Goal: Task Accomplishment & Management: Use online tool/utility

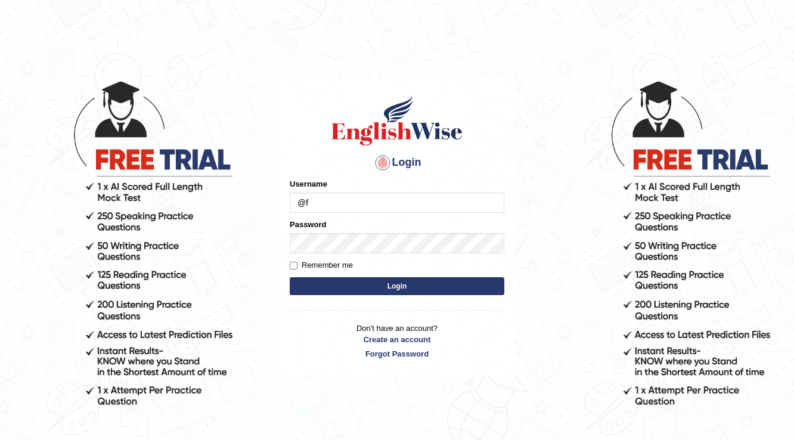
type input "@"
drag, startPoint x: 407, startPoint y: 190, endPoint x: 404, endPoint y: 200, distance: 11.1
click at [406, 193] on div "Username" at bounding box center [397, 195] width 215 height 35
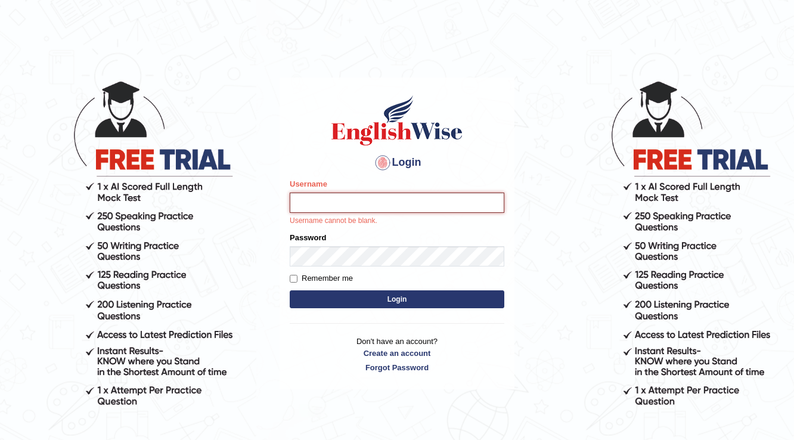
click at [395, 212] on input "Username" at bounding box center [397, 203] width 215 height 20
type input "farihaafghan556"
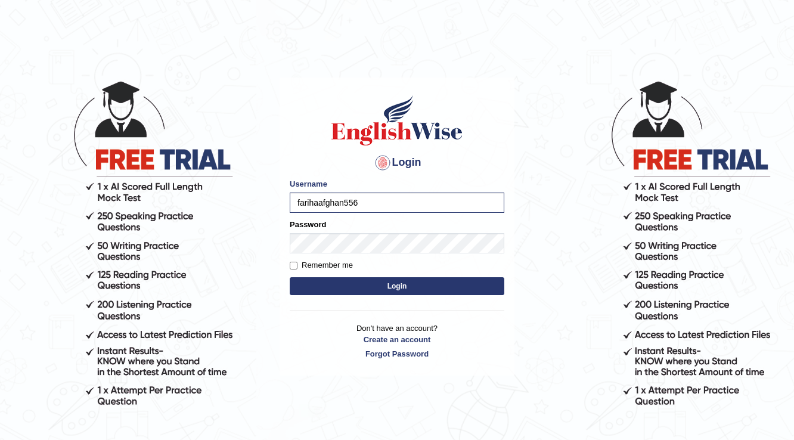
click at [364, 258] on form "Please fix the following errors: Username farihaafghan556 Password Remember me …" at bounding box center [397, 238] width 215 height 120
click at [399, 287] on button "Login" at bounding box center [397, 286] width 215 height 18
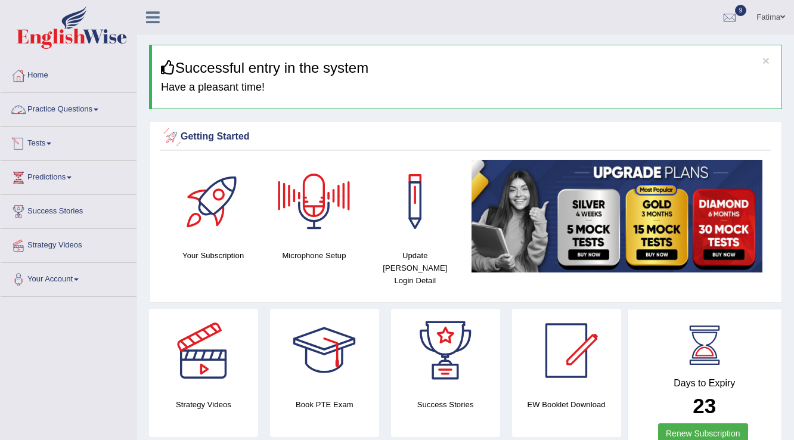
click at [79, 109] on link "Practice Questions" at bounding box center [69, 108] width 136 height 30
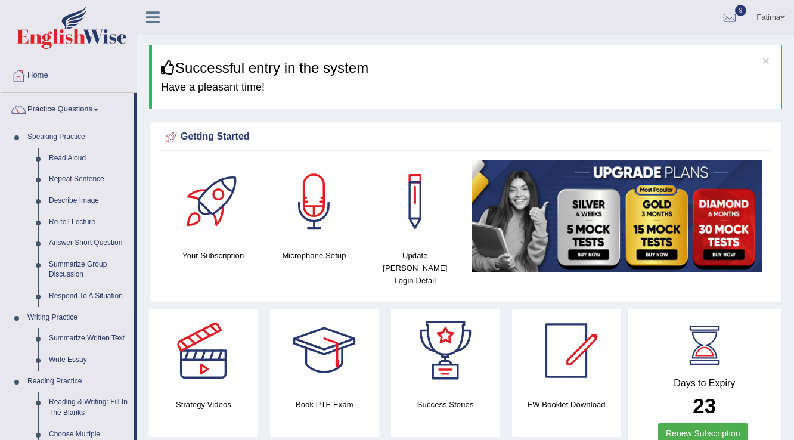
scroll to position [48, 0]
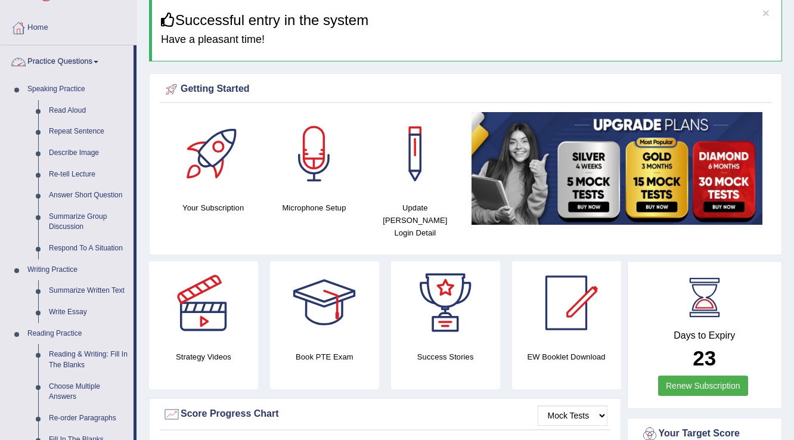
click at [90, 62] on link "Practice Questions" at bounding box center [67, 60] width 133 height 30
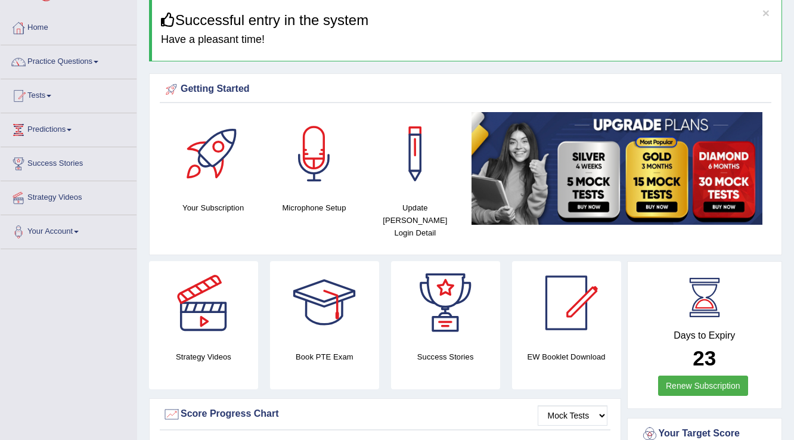
click at [50, 95] on link "Tests" at bounding box center [69, 94] width 136 height 30
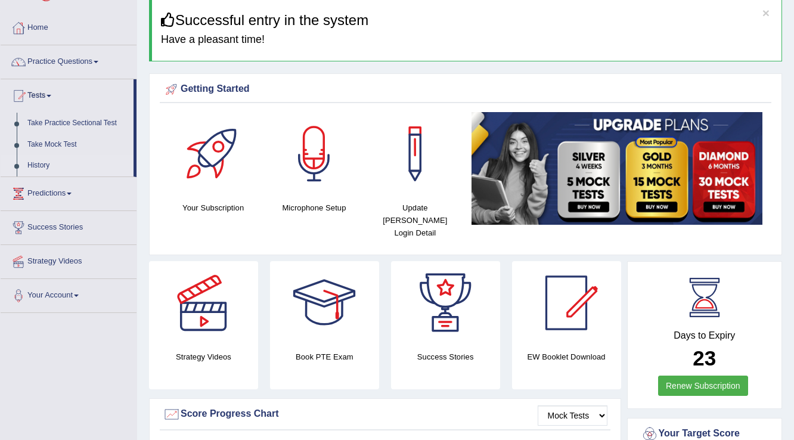
click at [41, 168] on link "History" at bounding box center [77, 165] width 111 height 21
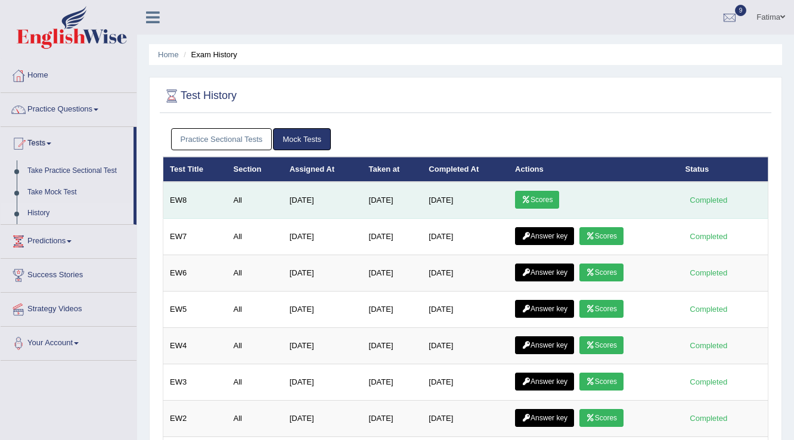
click at [544, 203] on link "Scores" at bounding box center [537, 200] width 44 height 18
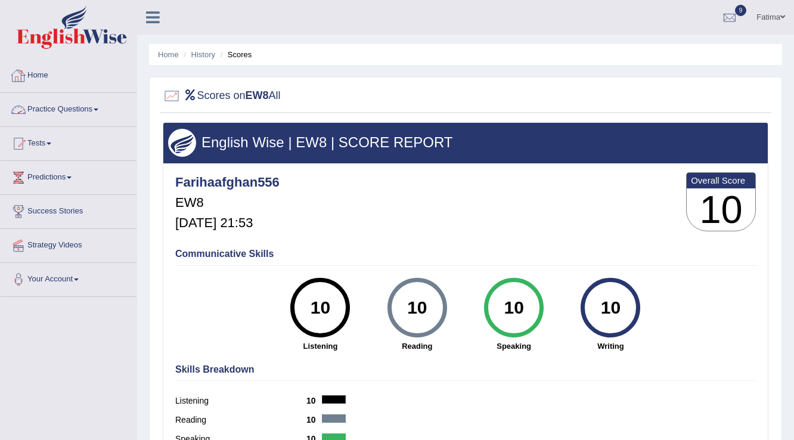
click at [88, 108] on link "Practice Questions" at bounding box center [69, 108] width 136 height 30
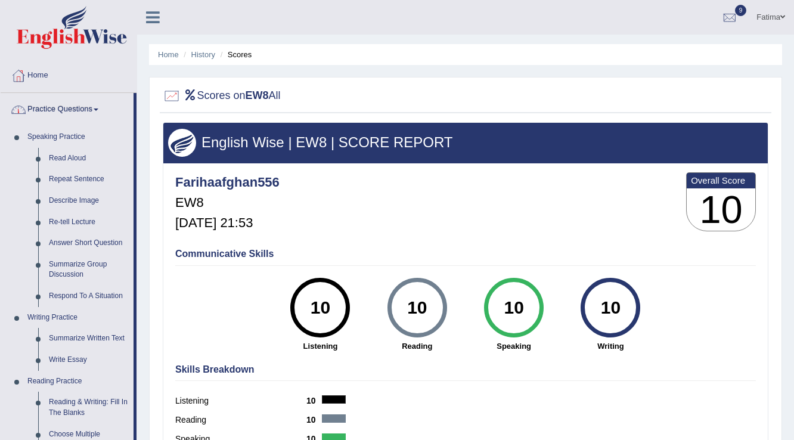
click at [100, 107] on link "Practice Questions" at bounding box center [67, 108] width 133 height 30
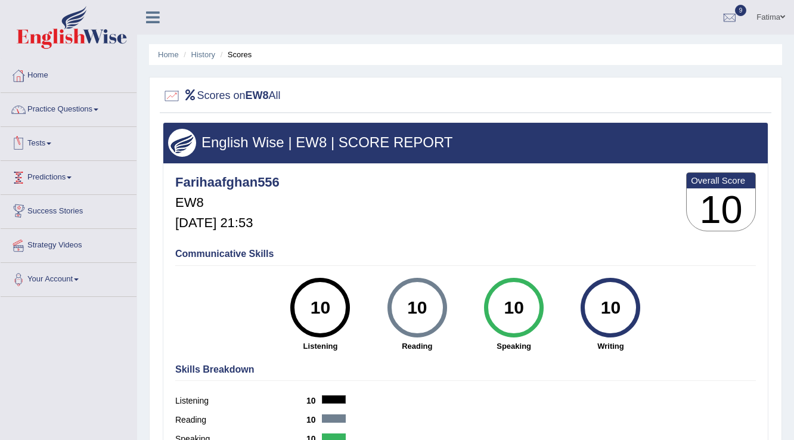
click at [52, 141] on link "Tests" at bounding box center [69, 142] width 136 height 30
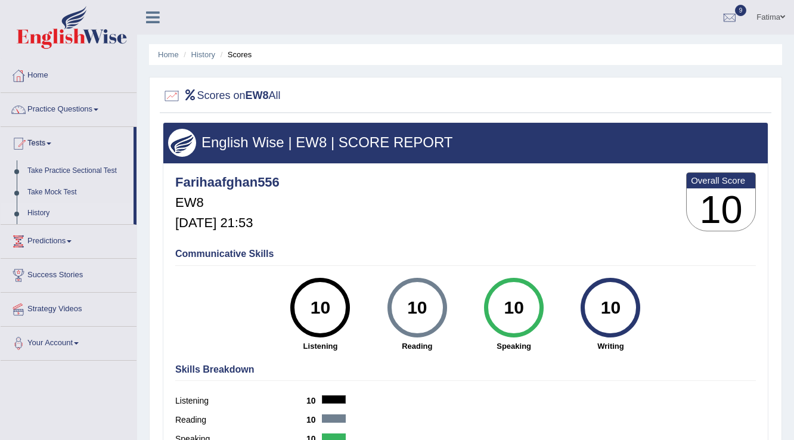
click at [43, 207] on link "History" at bounding box center [77, 213] width 111 height 21
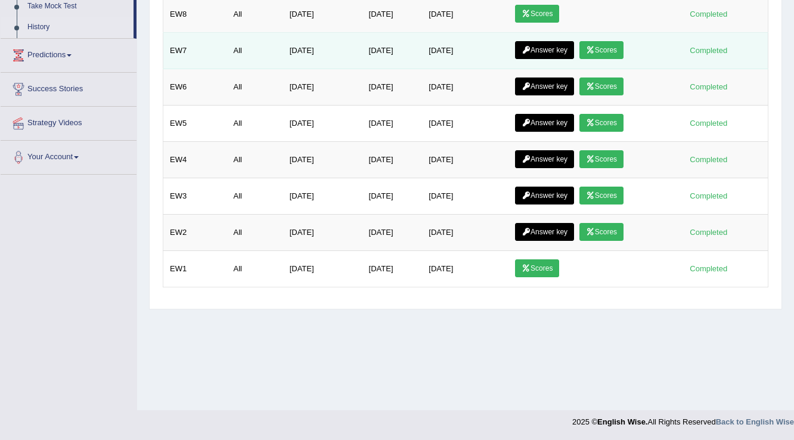
click at [613, 49] on link "Scores" at bounding box center [602, 50] width 44 height 18
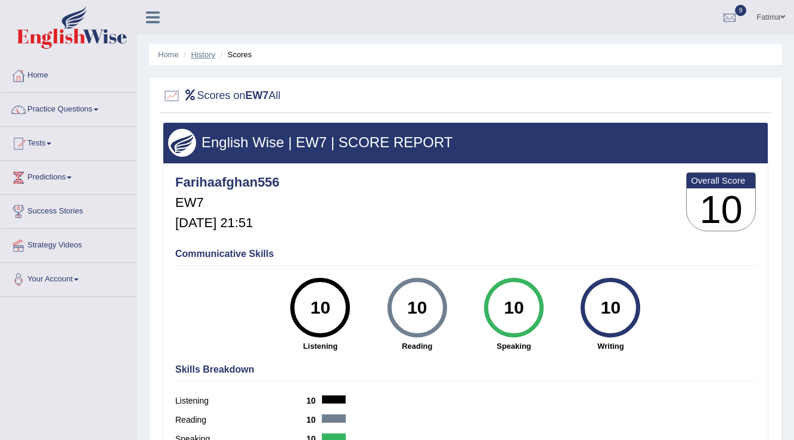
click at [200, 52] on link "History" at bounding box center [203, 54] width 24 height 9
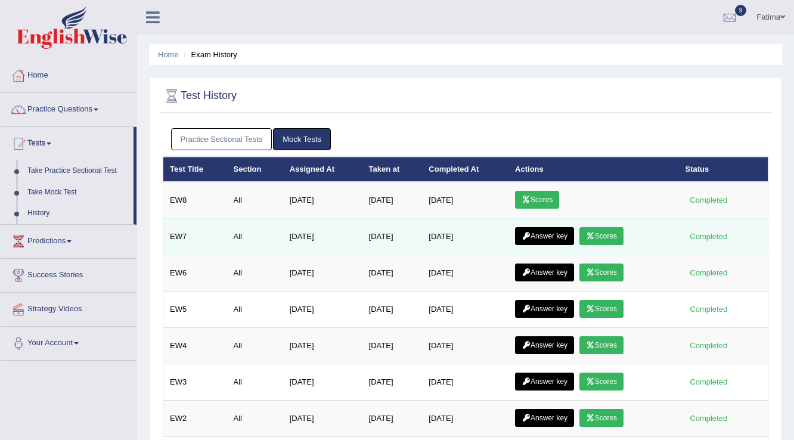
click at [551, 237] on link "Answer key" at bounding box center [544, 236] width 59 height 18
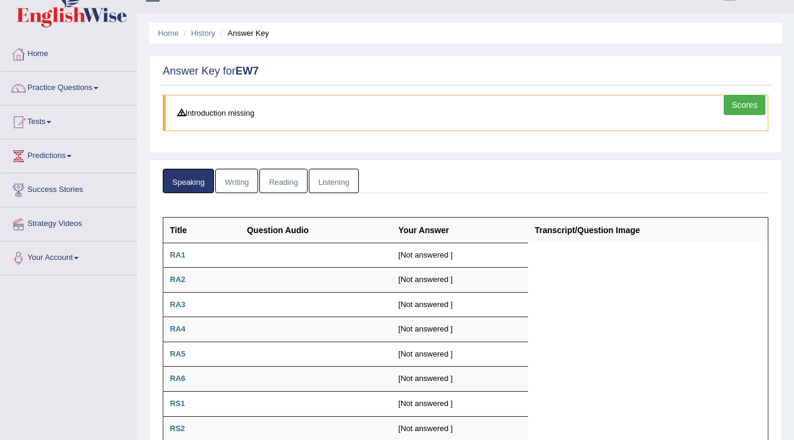
scroll to position [5, 0]
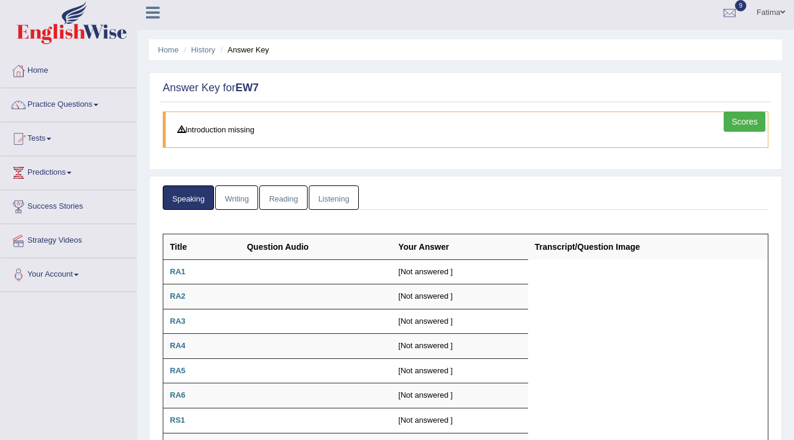
click at [234, 197] on link "Writing" at bounding box center [236, 197] width 43 height 24
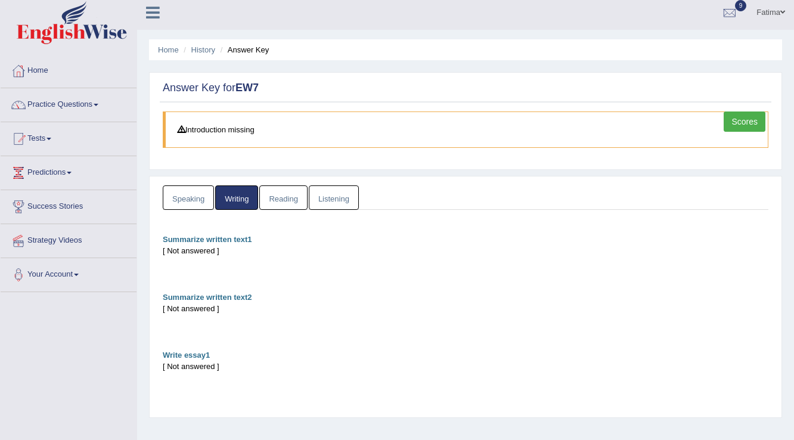
click at [272, 193] on link "Reading" at bounding box center [283, 197] width 48 height 24
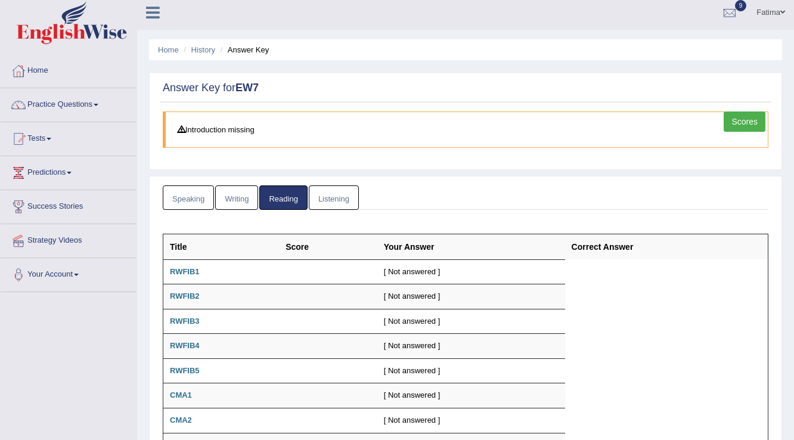
click at [343, 199] on link "Listening" at bounding box center [334, 197] width 50 height 24
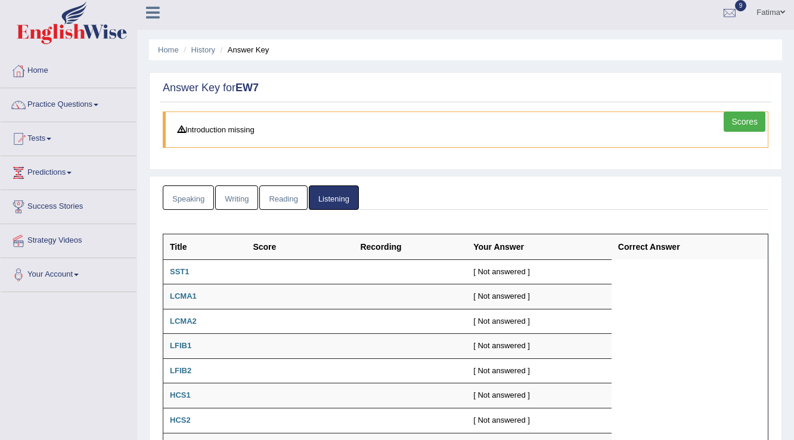
click at [184, 196] on link "Speaking" at bounding box center [188, 197] width 51 height 24
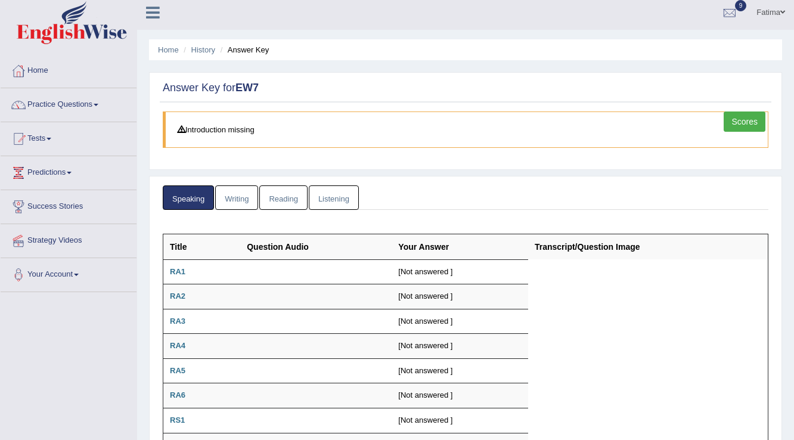
click at [326, 190] on link "Listening" at bounding box center [334, 197] width 50 height 24
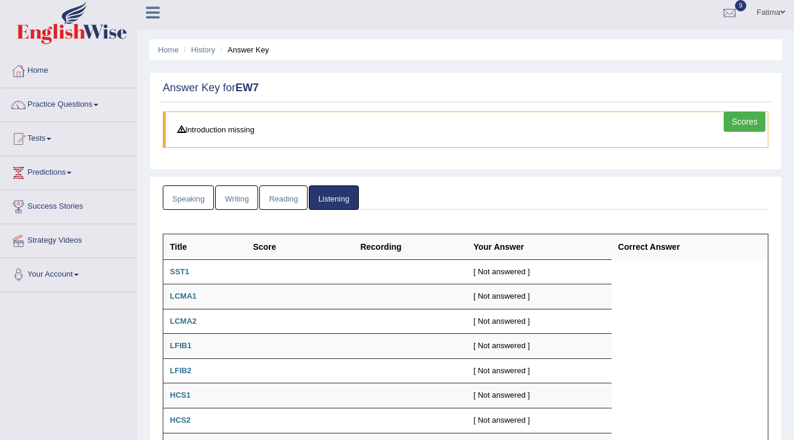
click at [287, 201] on link "Reading" at bounding box center [283, 197] width 48 height 24
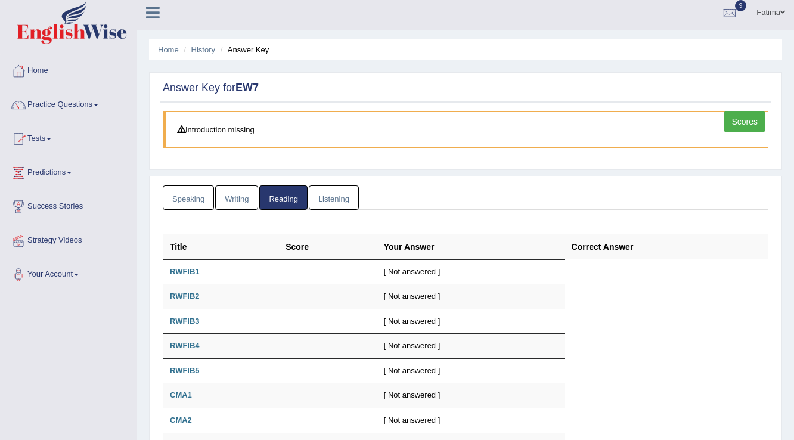
click at [246, 205] on link "Writing" at bounding box center [236, 197] width 43 height 24
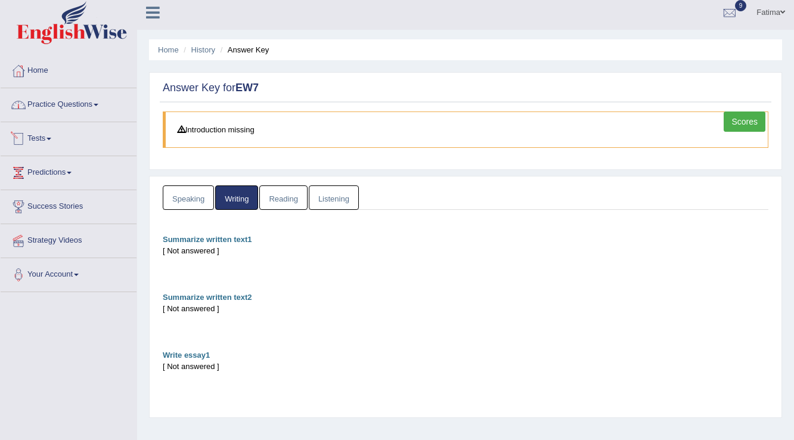
click at [49, 137] on link "Tests" at bounding box center [69, 137] width 136 height 30
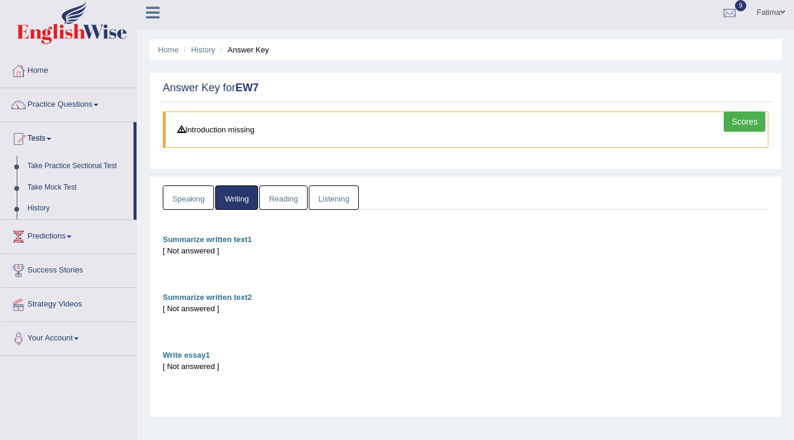
click at [49, 183] on link "Take Mock Test" at bounding box center [77, 187] width 111 height 21
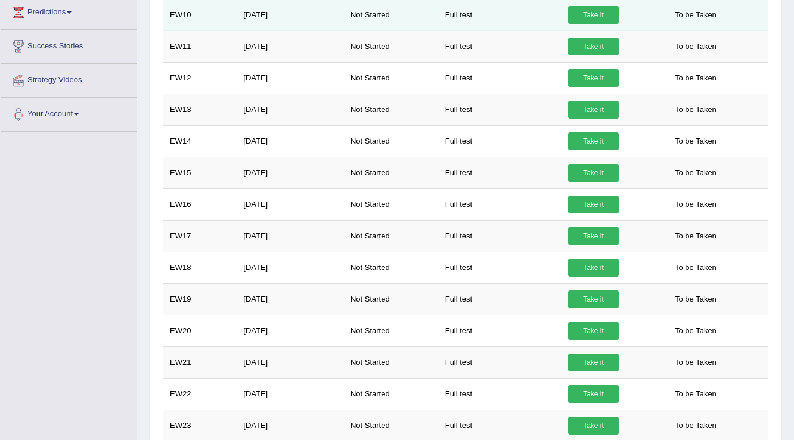
click at [592, 17] on link "Take it" at bounding box center [593, 15] width 51 height 18
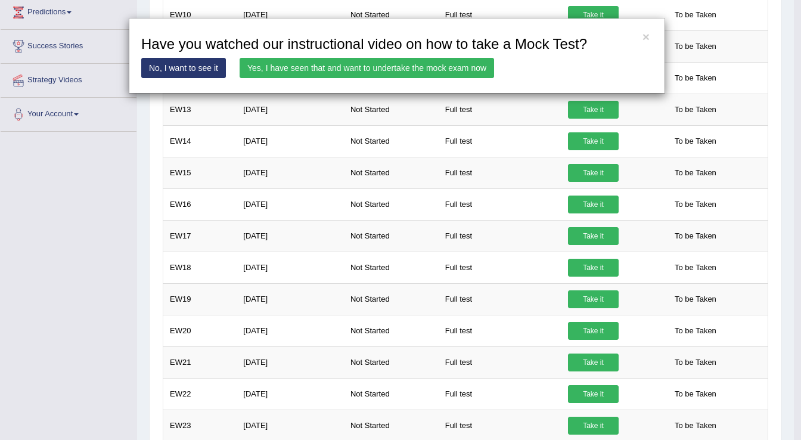
click at [441, 69] on link "Yes, I have seen that and want to undertake the mock exam now" at bounding box center [367, 68] width 255 height 20
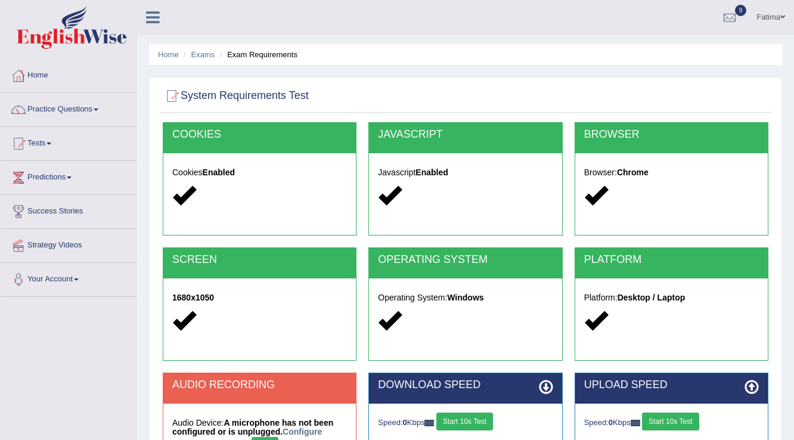
scroll to position [186, 0]
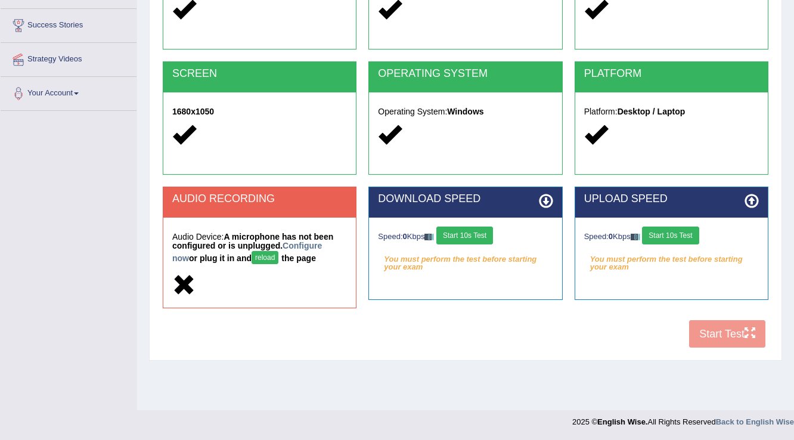
click at [481, 239] on button "Start 10s Test" at bounding box center [464, 236] width 57 height 18
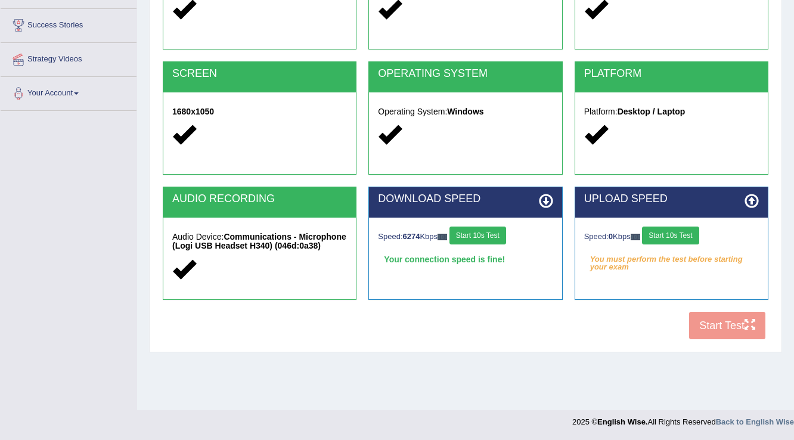
click at [658, 236] on button "Start 10s Test" at bounding box center [670, 236] width 57 height 18
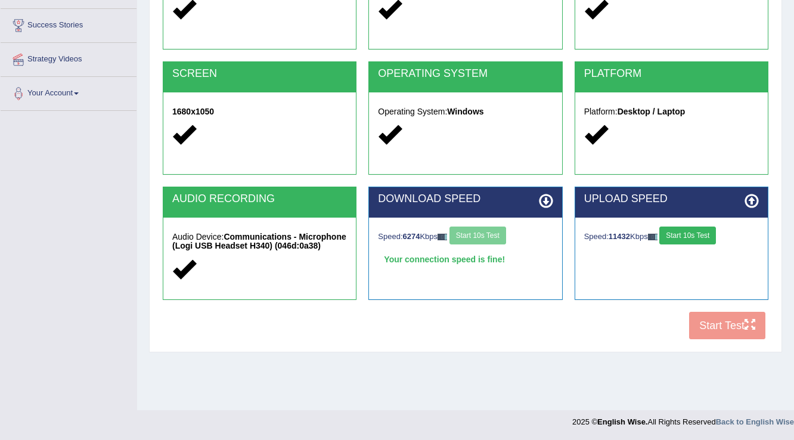
click at [689, 233] on button "Start 10s Test" at bounding box center [687, 236] width 57 height 18
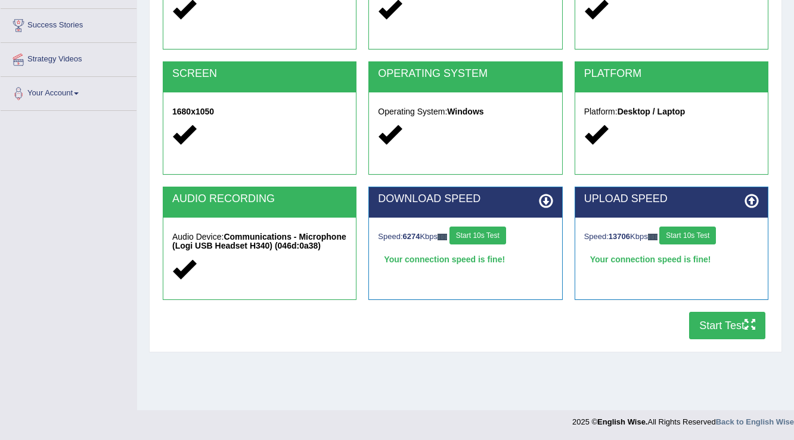
click at [718, 329] on button "Start Test" at bounding box center [727, 325] width 76 height 27
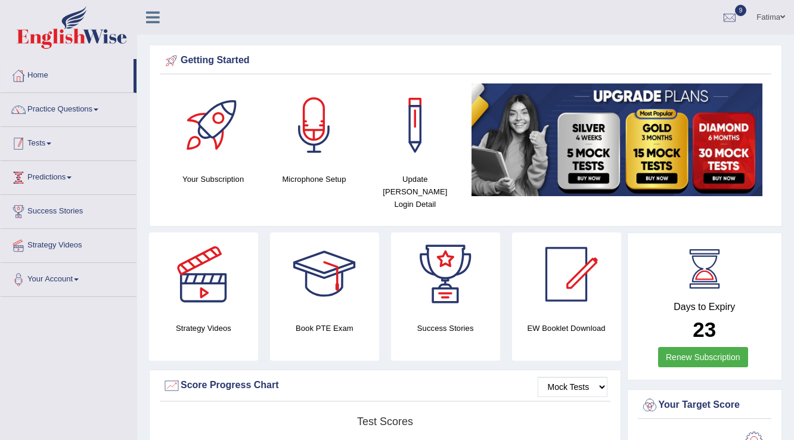
click at [51, 148] on link "Tests" at bounding box center [69, 142] width 136 height 30
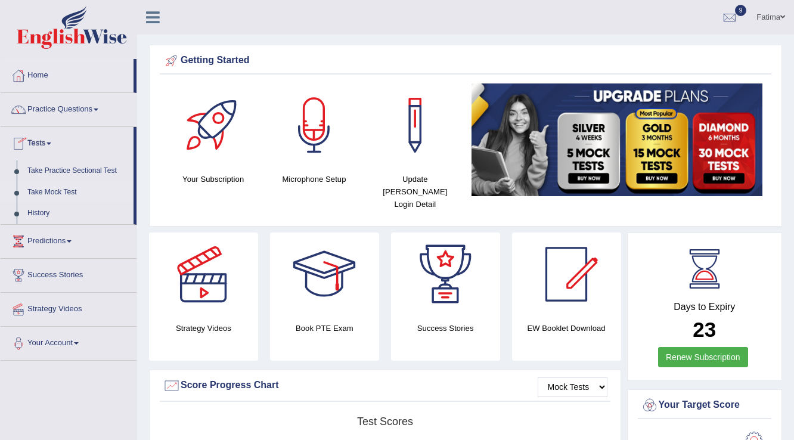
click at [48, 188] on link "Take Mock Test" at bounding box center [77, 192] width 111 height 21
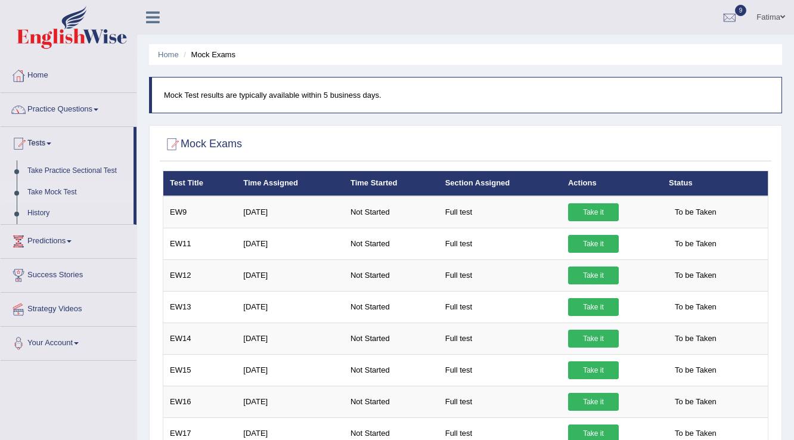
click at [599, 212] on link "Take it" at bounding box center [593, 212] width 51 height 18
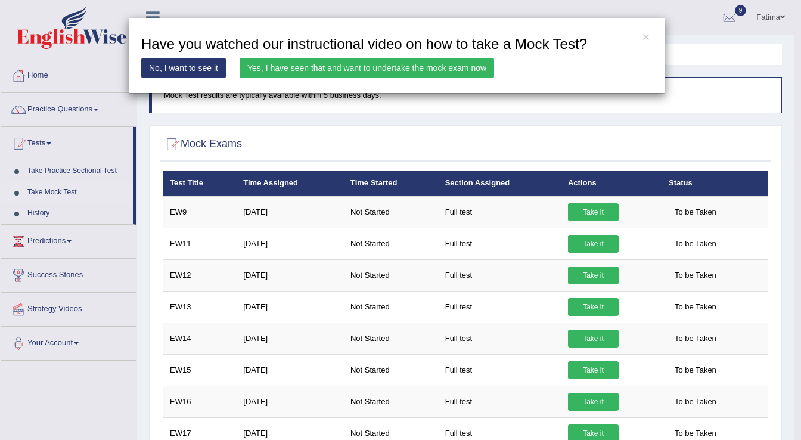
click at [474, 72] on link "Yes, I have seen that and want to undertake the mock exam now" at bounding box center [367, 68] width 255 height 20
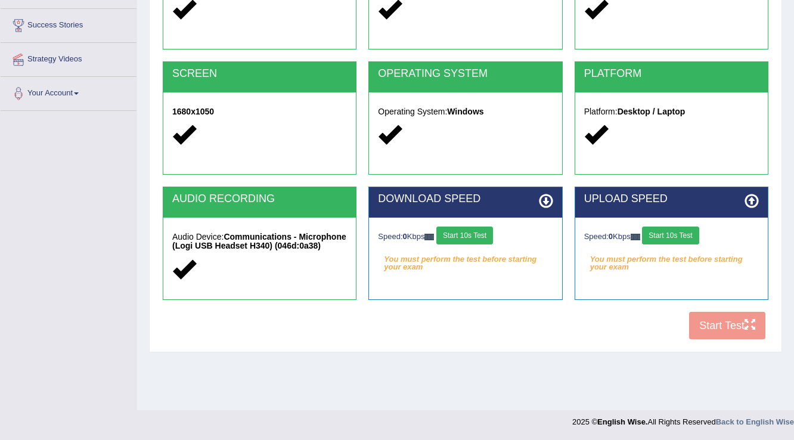
click at [464, 236] on button "Start 10s Test" at bounding box center [464, 236] width 57 height 18
click at [673, 239] on button "Start 10s Test" at bounding box center [670, 236] width 57 height 18
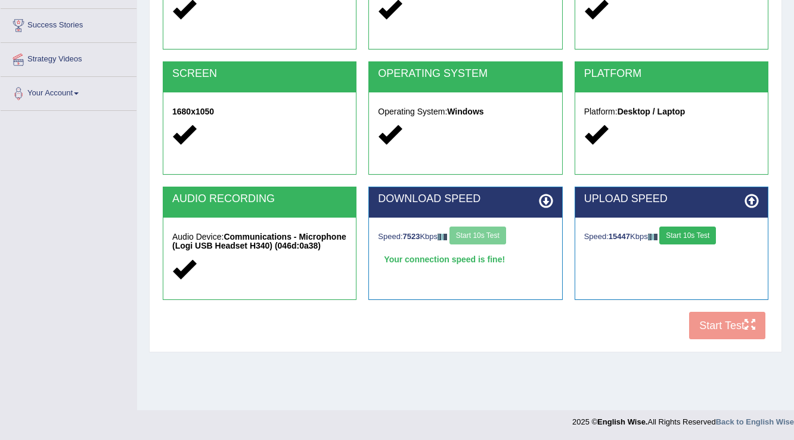
click at [673, 239] on button "Start 10s Test" at bounding box center [687, 236] width 57 height 18
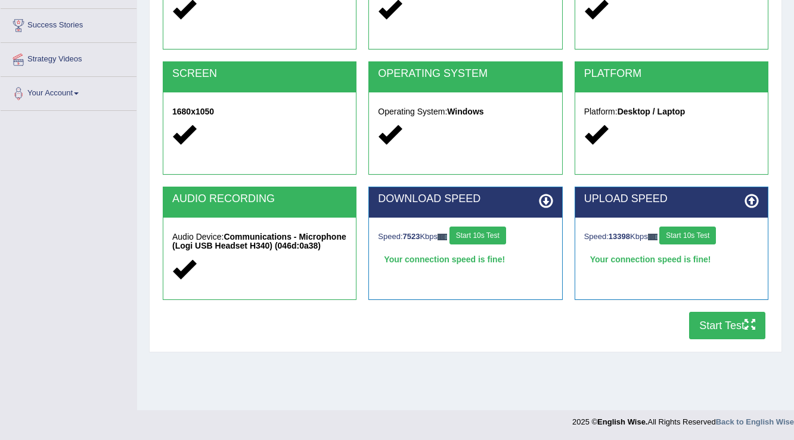
click at [704, 321] on button "Start Test" at bounding box center [727, 325] width 76 height 27
